Goal: Navigation & Orientation: Find specific page/section

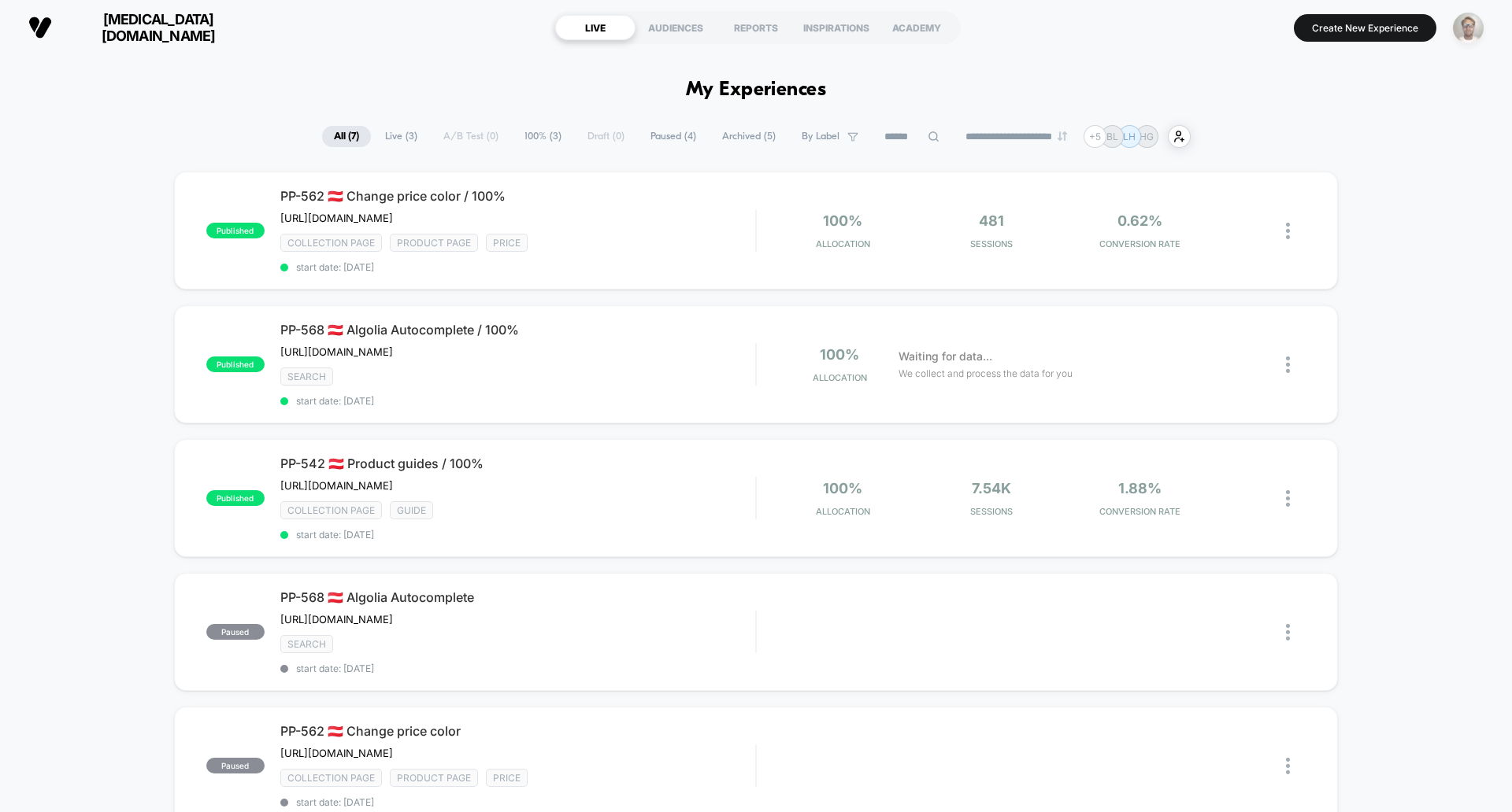
click at [1477, 23] on img "button" at bounding box center [1467, 28] width 31 height 31
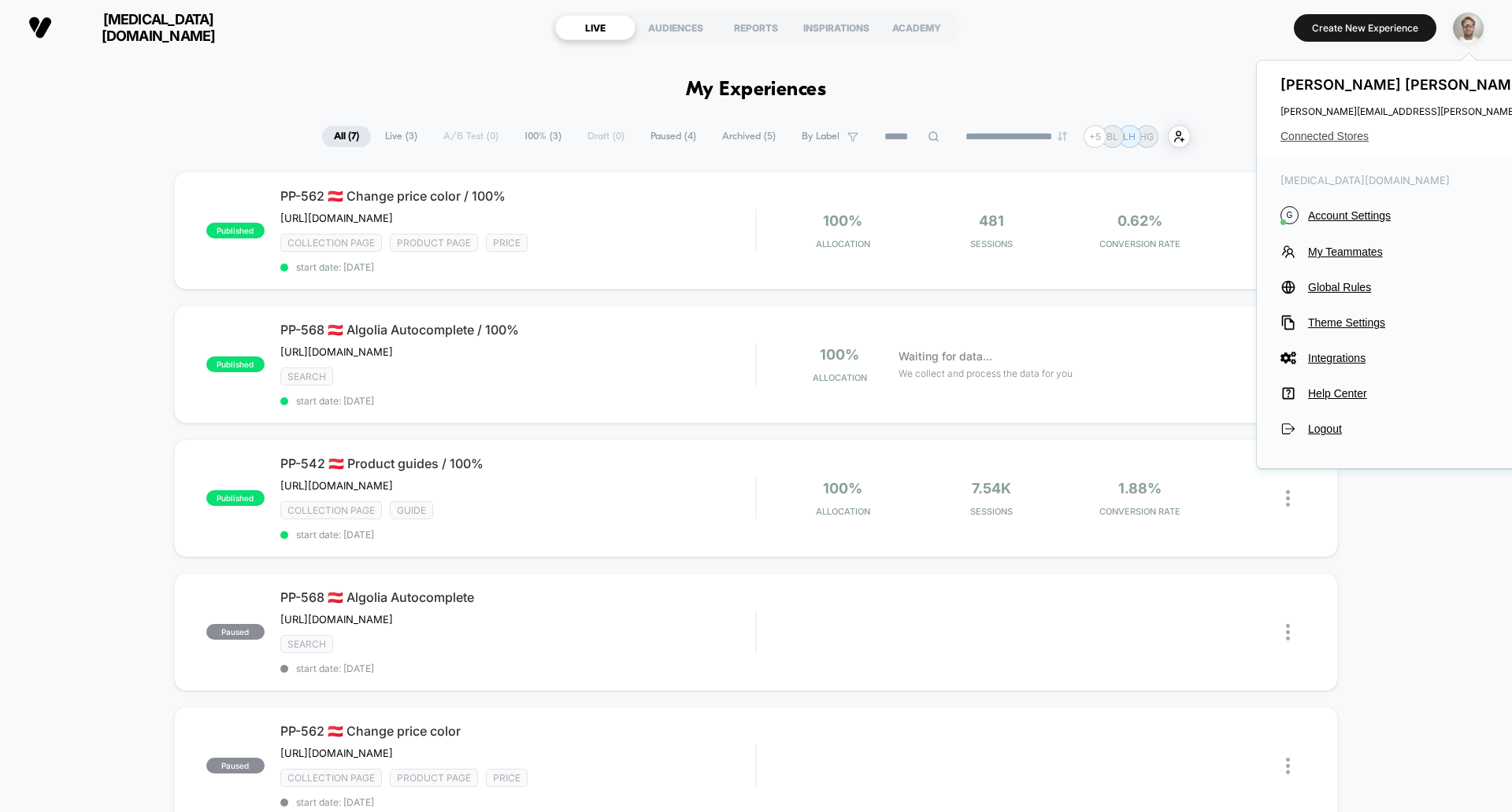
click at [1347, 134] on span "Connected Stores" at bounding box center [1475, 136] width 390 height 13
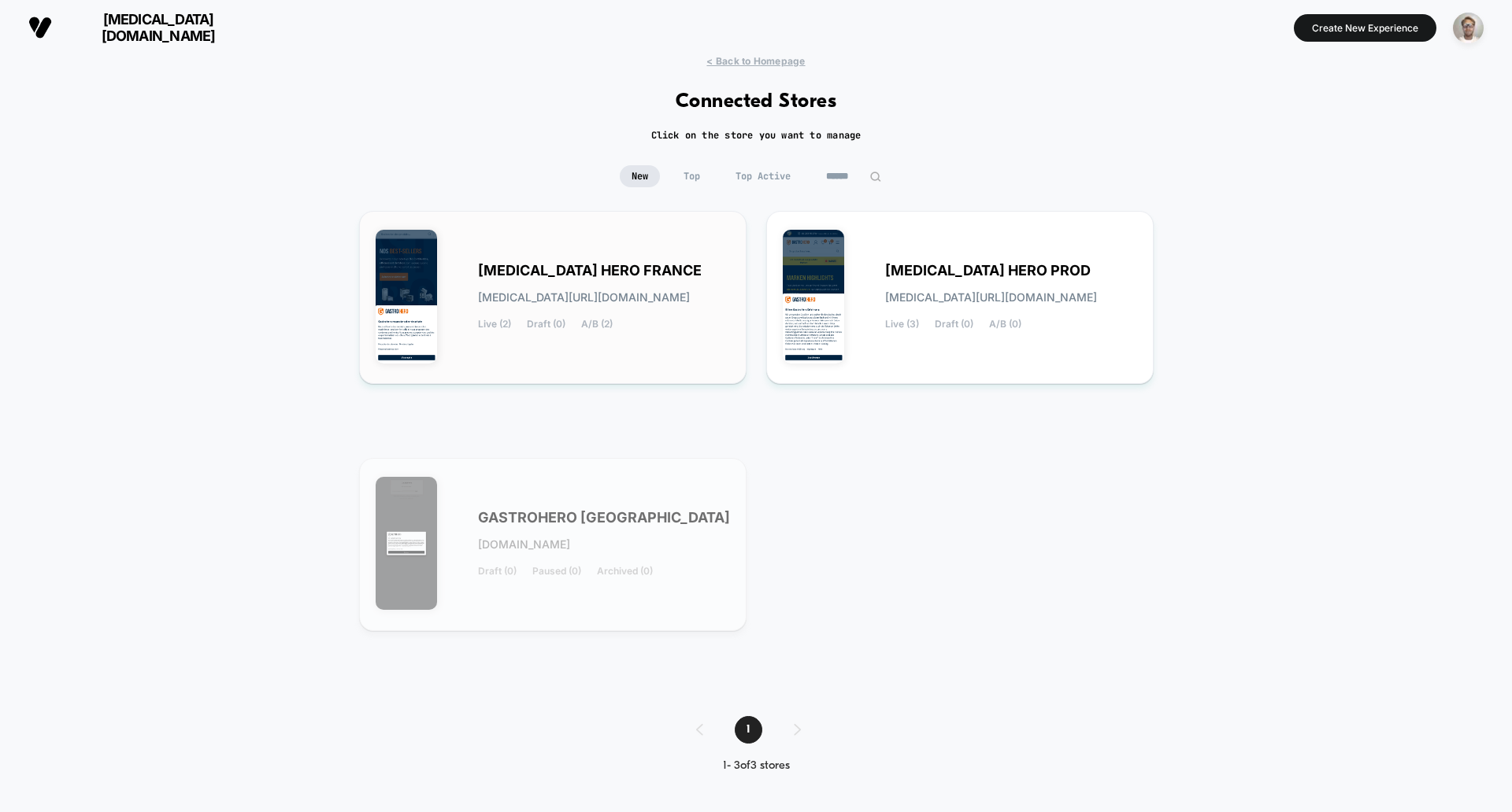
click at [589, 267] on span "GASTRO HERO FRANCE" at bounding box center [589, 271] width 224 height 11
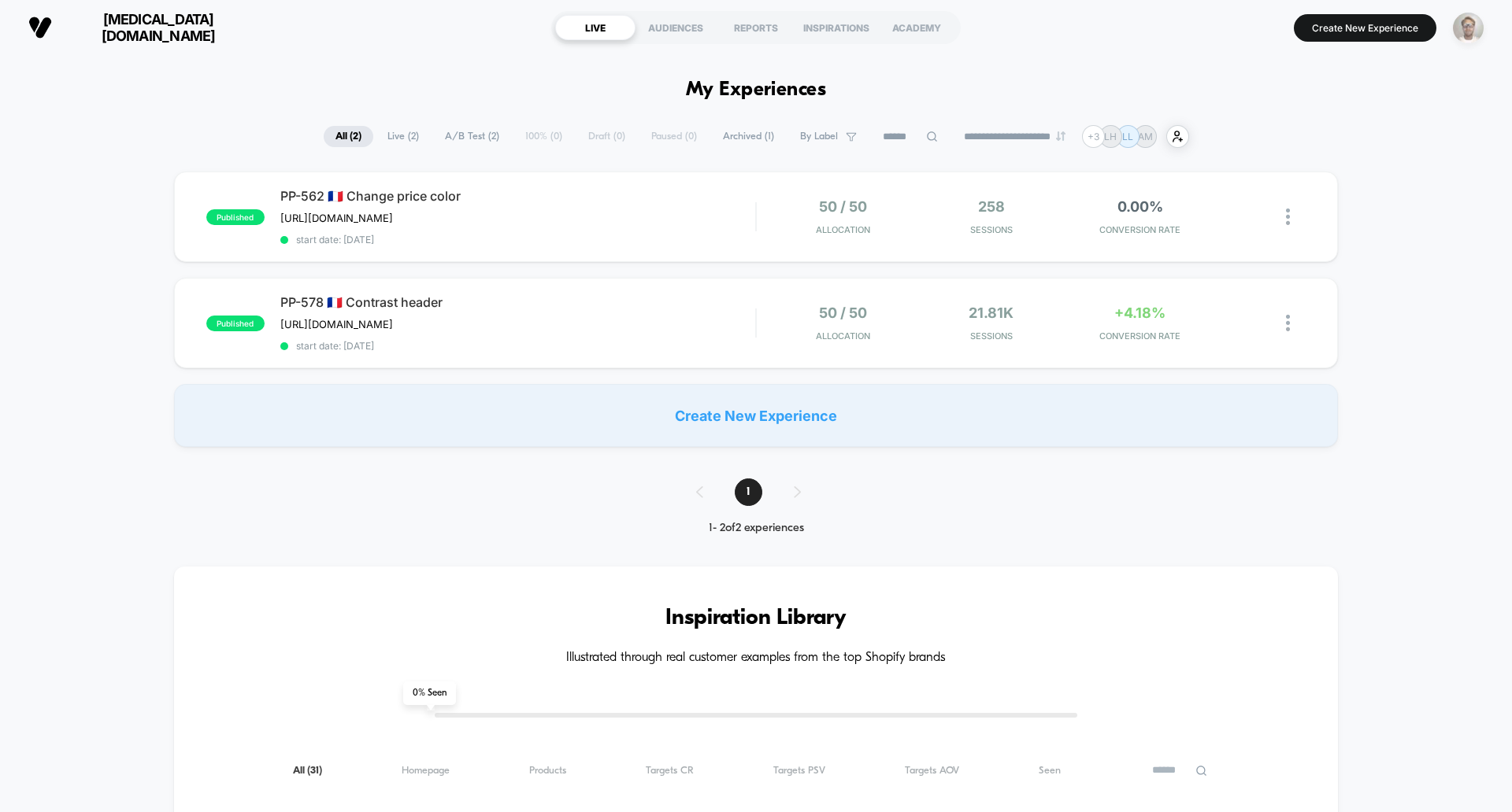
click at [1464, 31] on img "button" at bounding box center [1467, 28] width 31 height 31
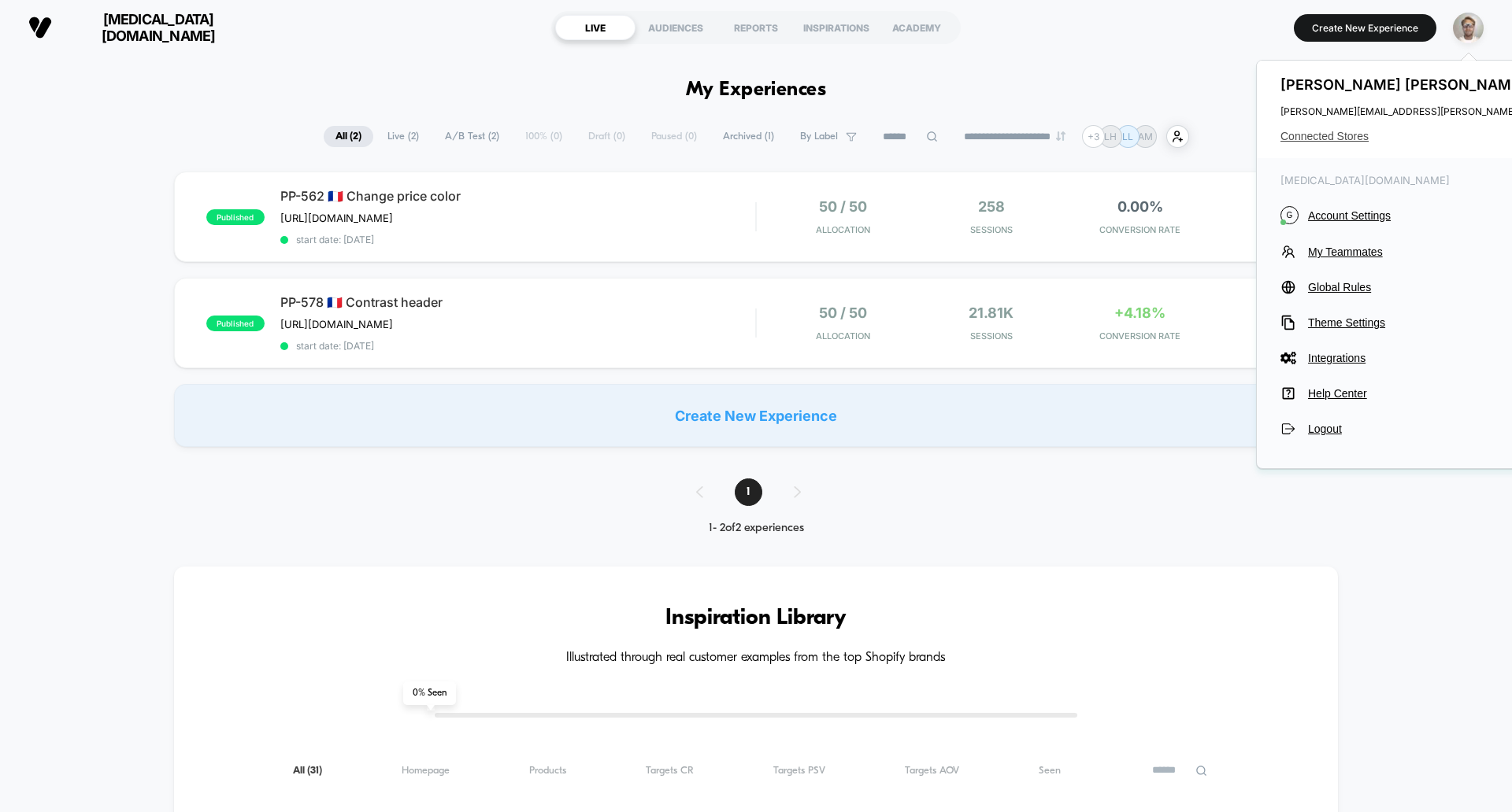
click at [1332, 134] on span "Connected Stores" at bounding box center [1475, 136] width 390 height 13
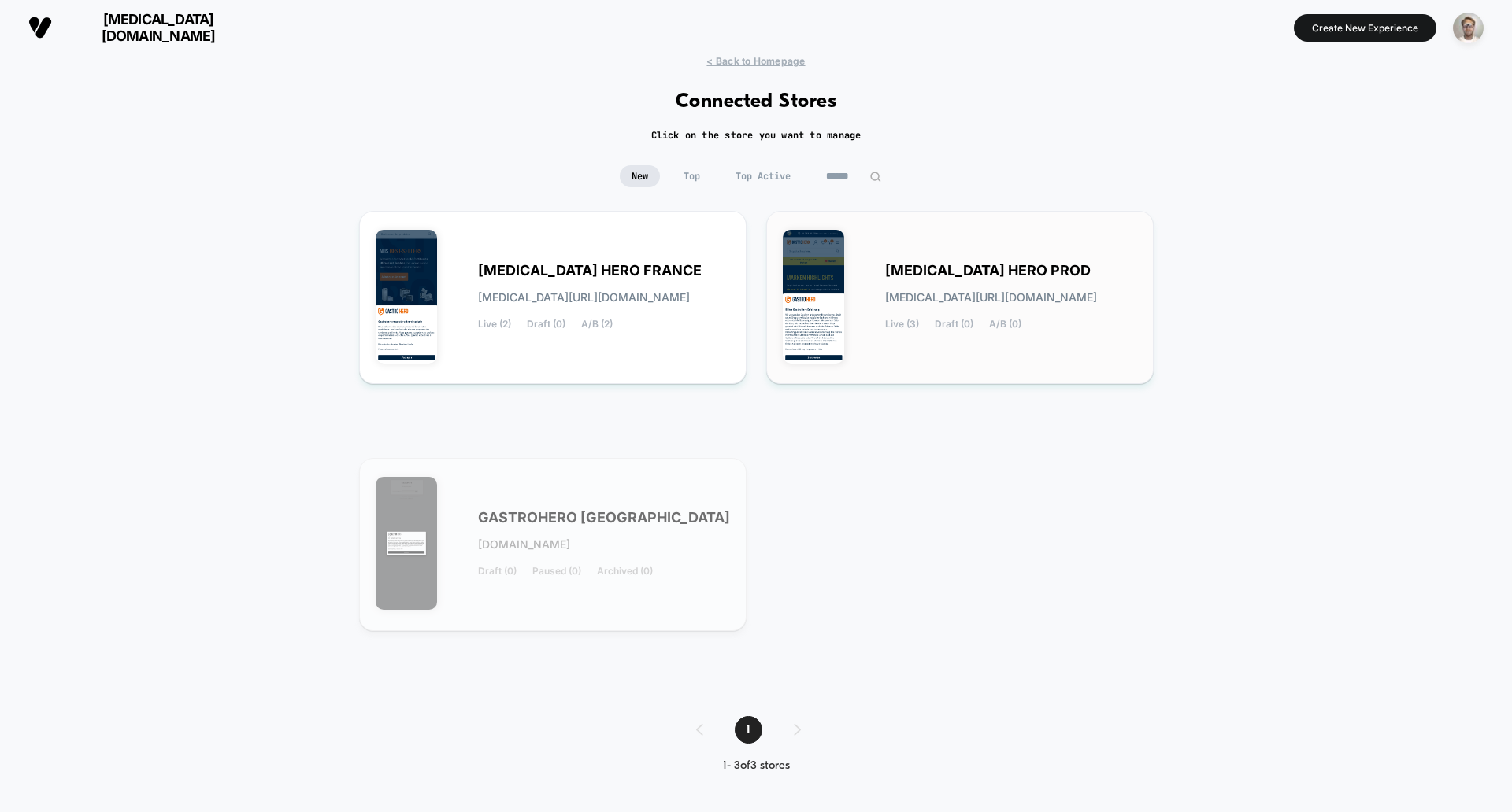
click at [1007, 272] on span "GASTRO HERO PROD" at bounding box center [987, 271] width 205 height 11
